Goal: Entertainment & Leisure: Browse casually

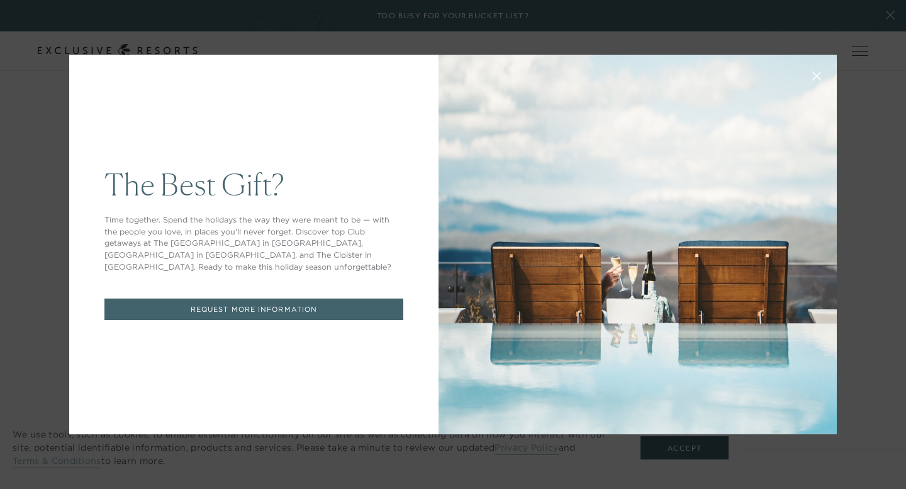
click at [445, 75] on icon at bounding box center [817, 76] width 8 height 8
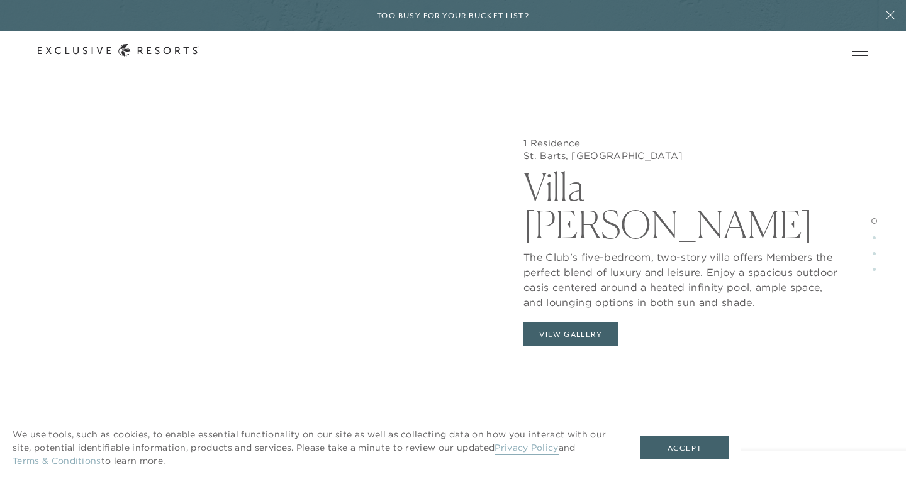
scroll to position [3795, 0]
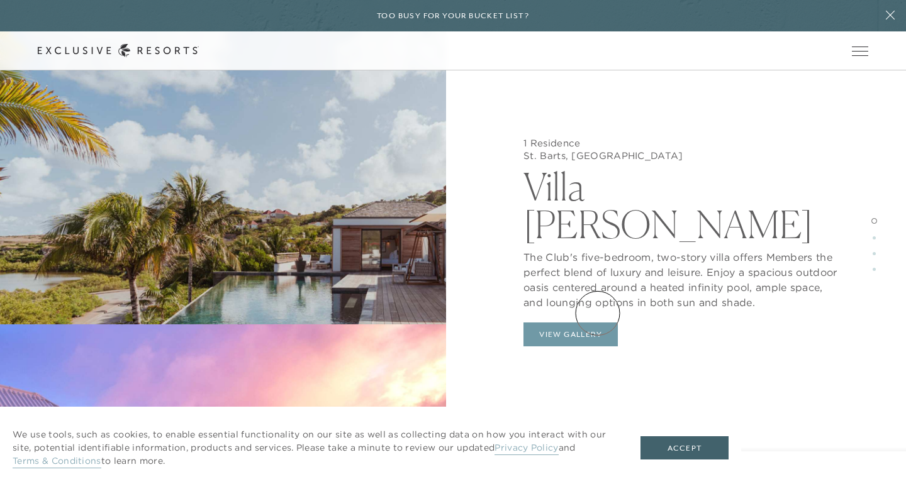
click at [445, 323] on button "View Gallery" at bounding box center [570, 335] width 94 height 24
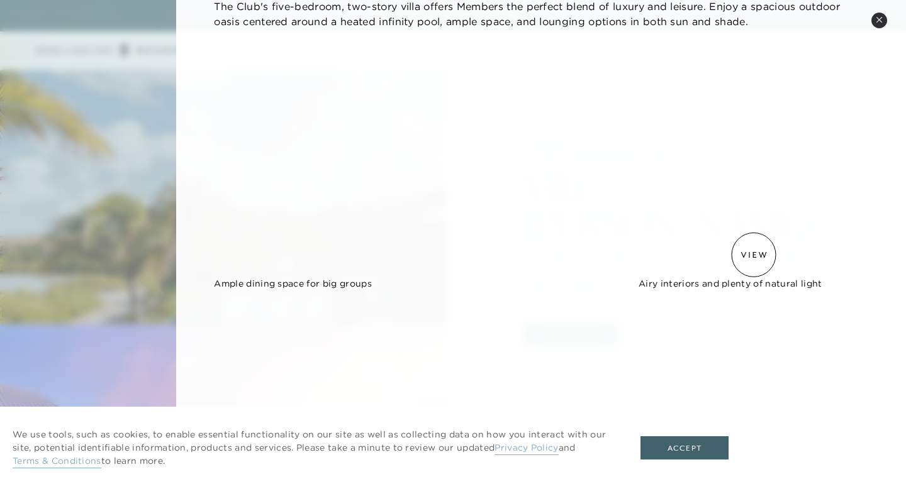
scroll to position [99, 0]
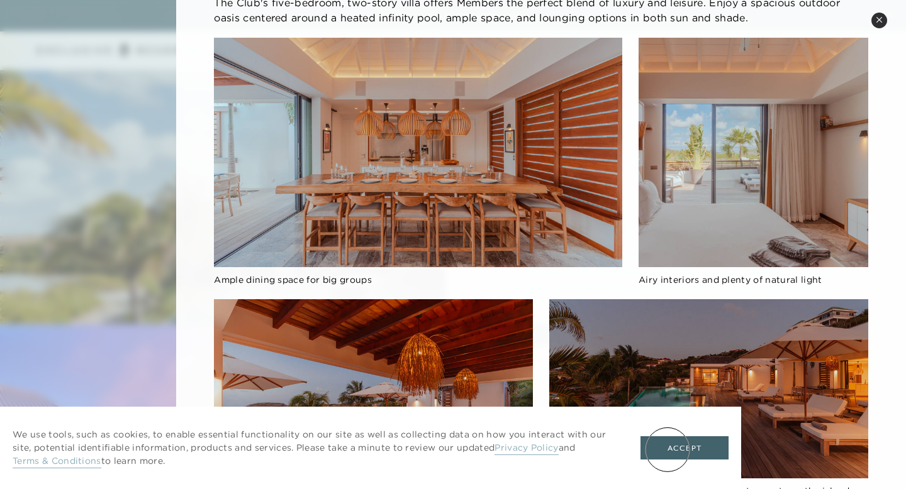
click at [445, 438] on button "Accept" at bounding box center [684, 449] width 88 height 24
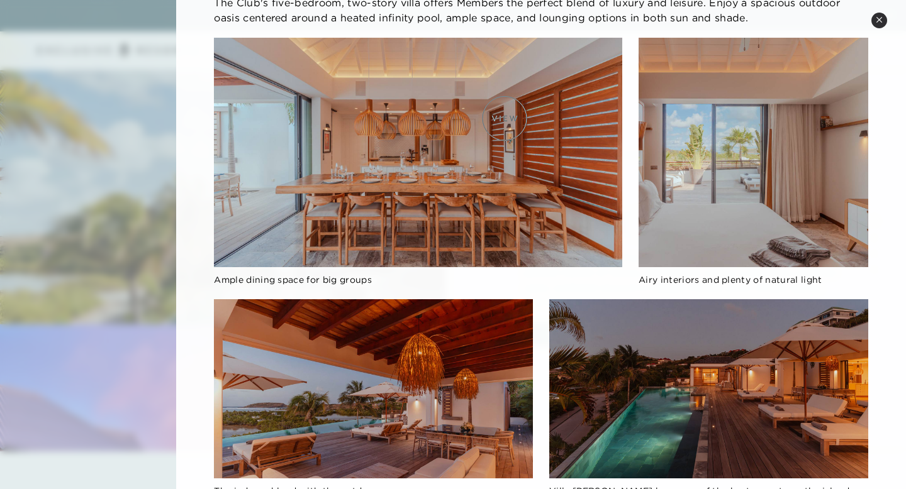
click at [445, 118] on img at bounding box center [418, 153] width 408 height 230
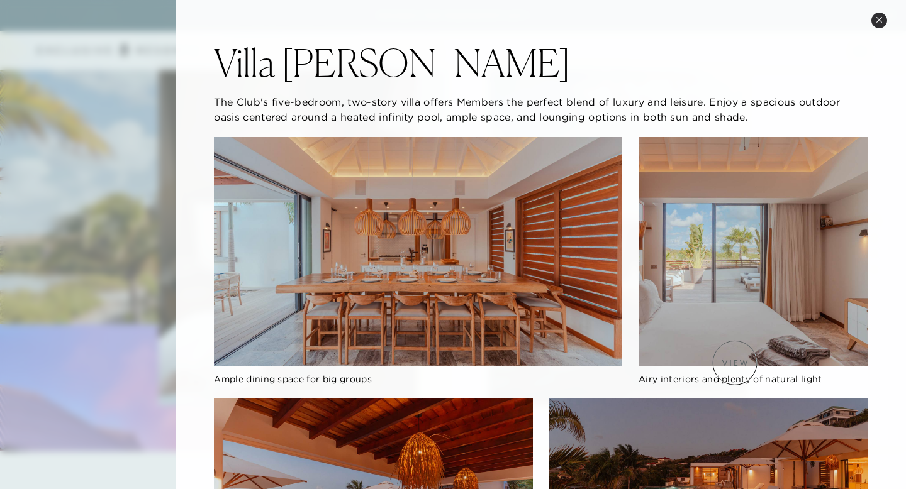
scroll to position [3147, 0]
click at [445, 21] on icon at bounding box center [879, 19] width 7 height 7
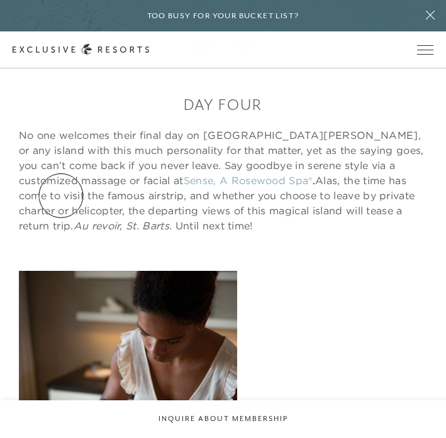
scroll to position [2604, 0]
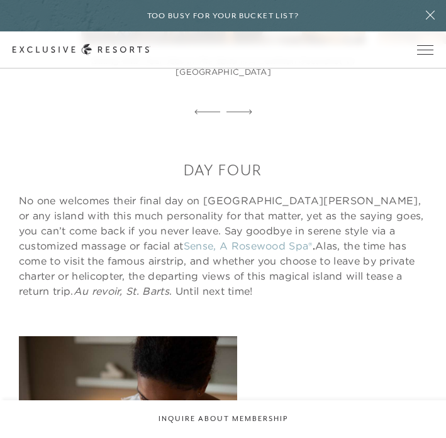
click at [430, 16] on icon at bounding box center [430, 15] width 9 height 9
